Goal: Information Seeking & Learning: Learn about a topic

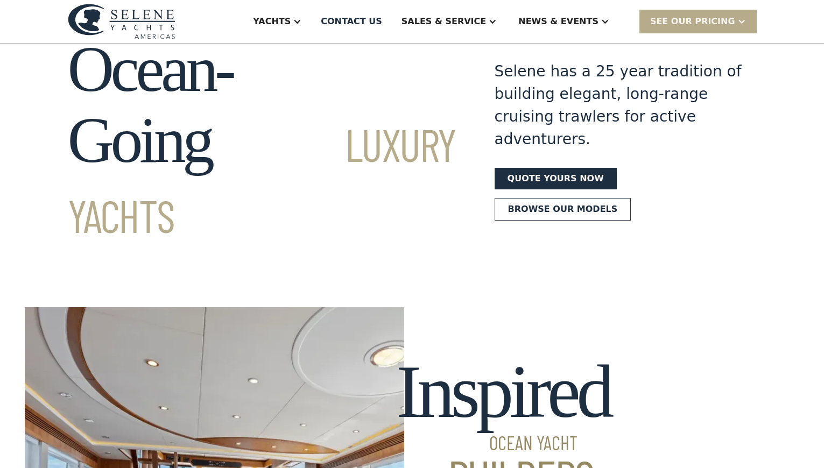
scroll to position [97, 0]
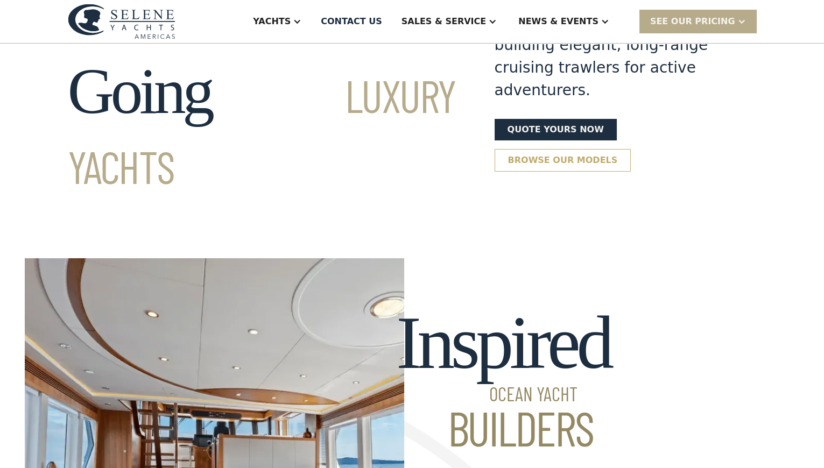
click at [526, 172] on link "Browse our models" at bounding box center [562, 160] width 137 height 23
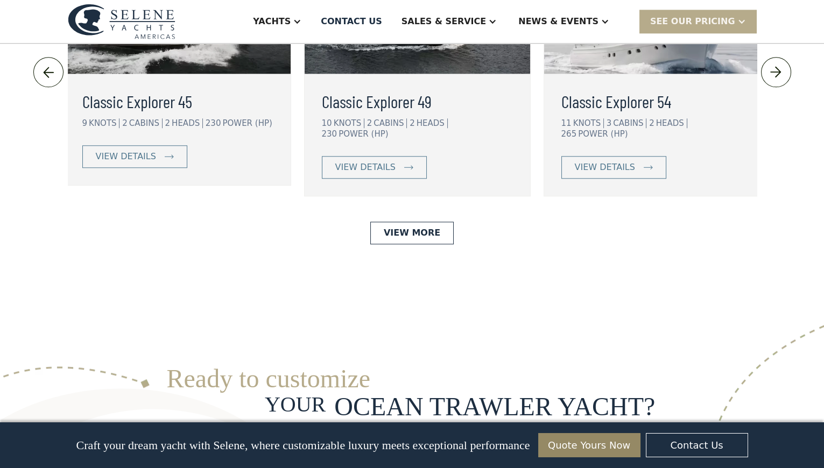
scroll to position [2625, 0]
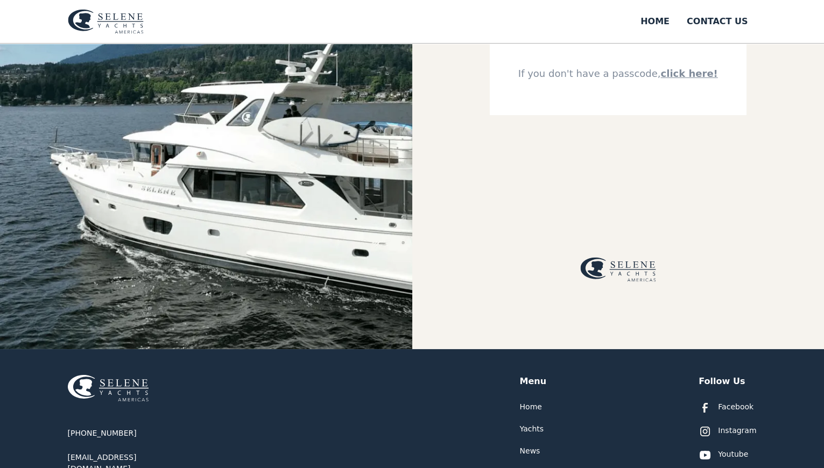
scroll to position [244, 0]
